Goal: Find specific fact: Find specific fact

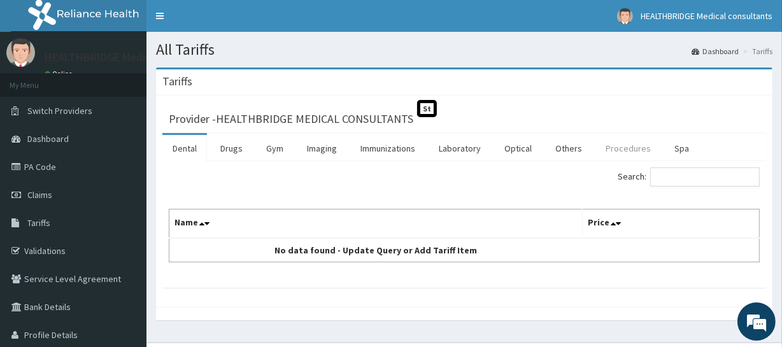
click at [621, 150] on link "Procedures" at bounding box center [629, 148] width 66 height 27
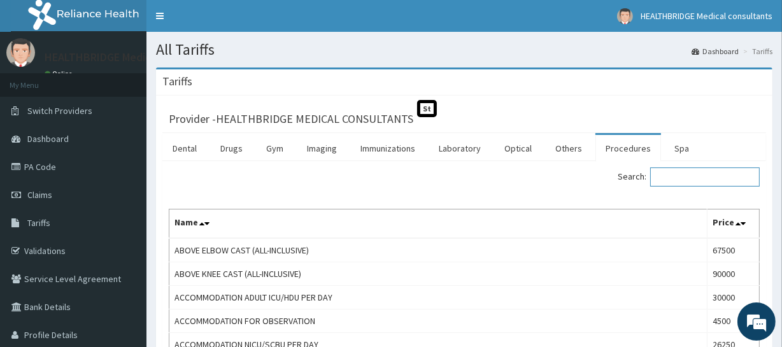
click at [676, 176] on input "Search:" at bounding box center [705, 177] width 110 height 19
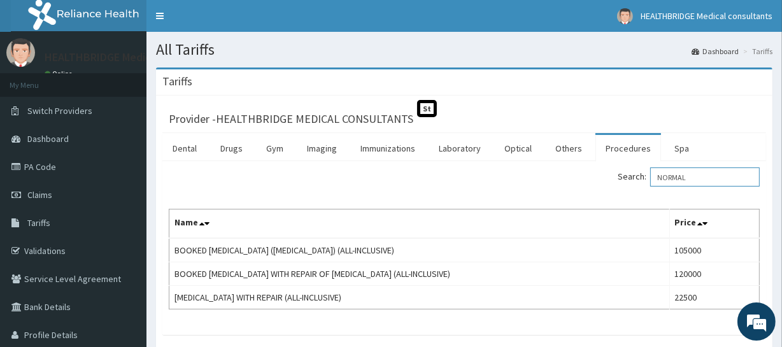
type input "NORMAL"
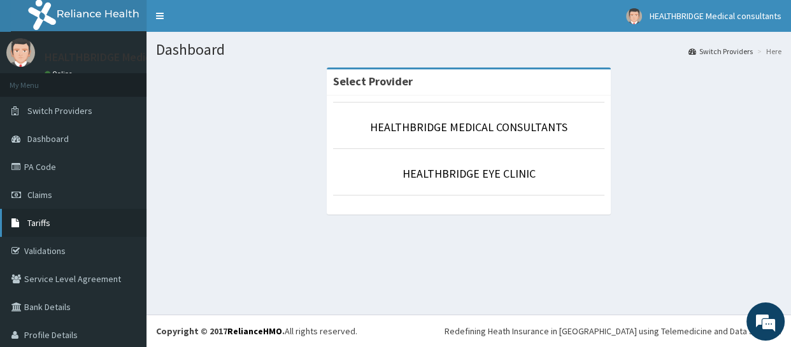
click at [43, 221] on span "Tariffs" at bounding box center [38, 222] width 23 height 11
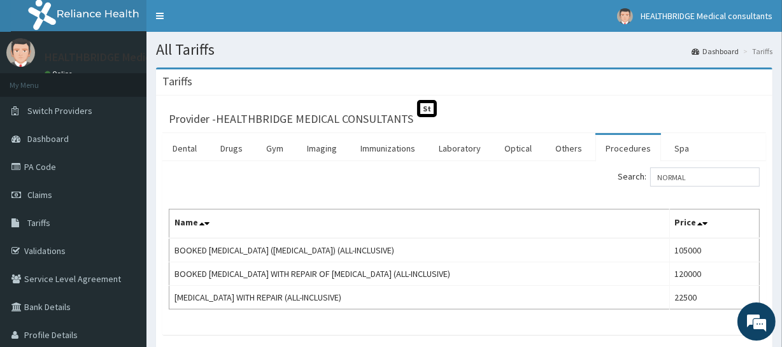
click at [237, 151] on link "Drugs" at bounding box center [231, 148] width 43 height 27
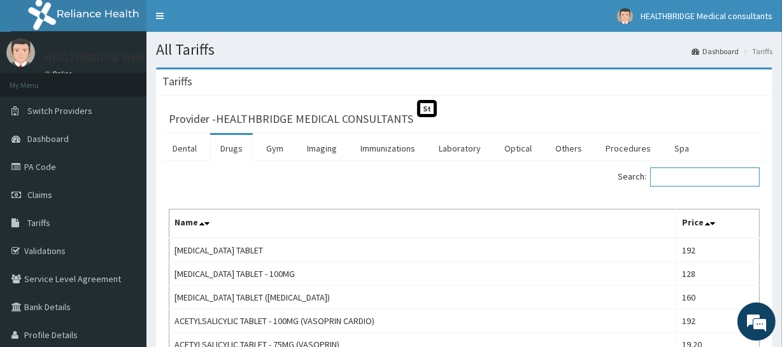
click at [696, 173] on input "Search:" at bounding box center [705, 177] width 110 height 19
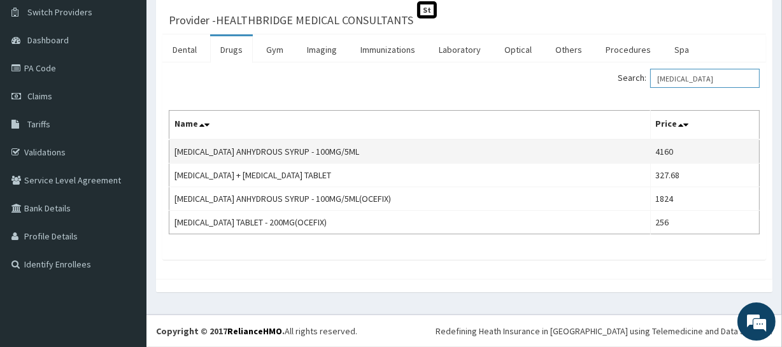
scroll to position [97, 0]
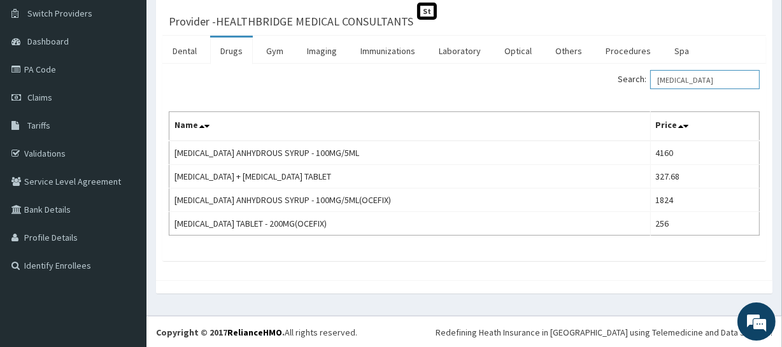
type input "[MEDICAL_DATA]"
